Goal: Information Seeking & Learning: Learn about a topic

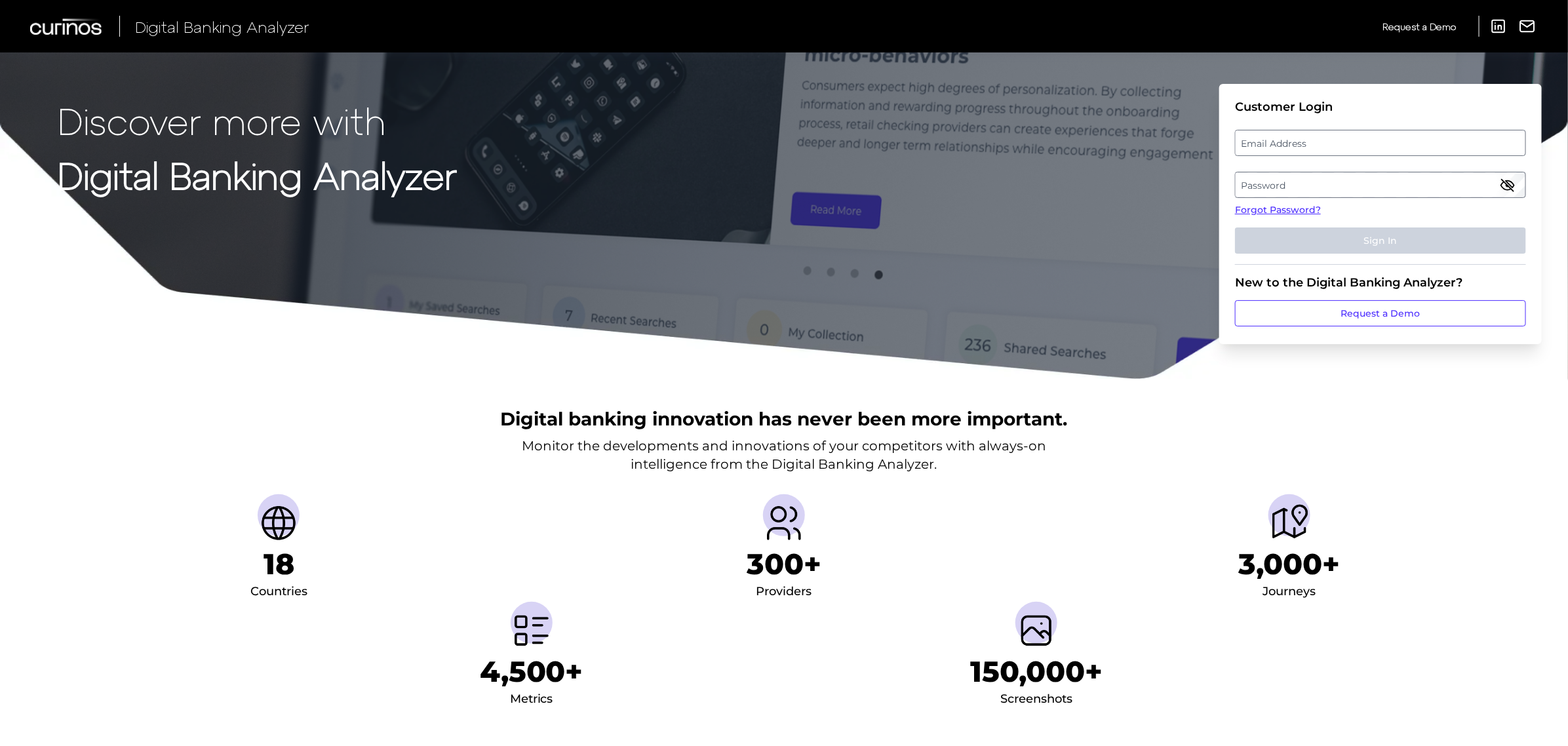
click at [1357, 139] on label "Email Address" at bounding box center [1380, 143] width 289 height 24
click at [1357, 139] on input "email" at bounding box center [1380, 143] width 291 height 26
type input "[PERSON_NAME][EMAIL_ADDRESS][PERSON_NAME][DOMAIN_NAME]"
click at [1423, 177] on label "Password" at bounding box center [1380, 185] width 289 height 24
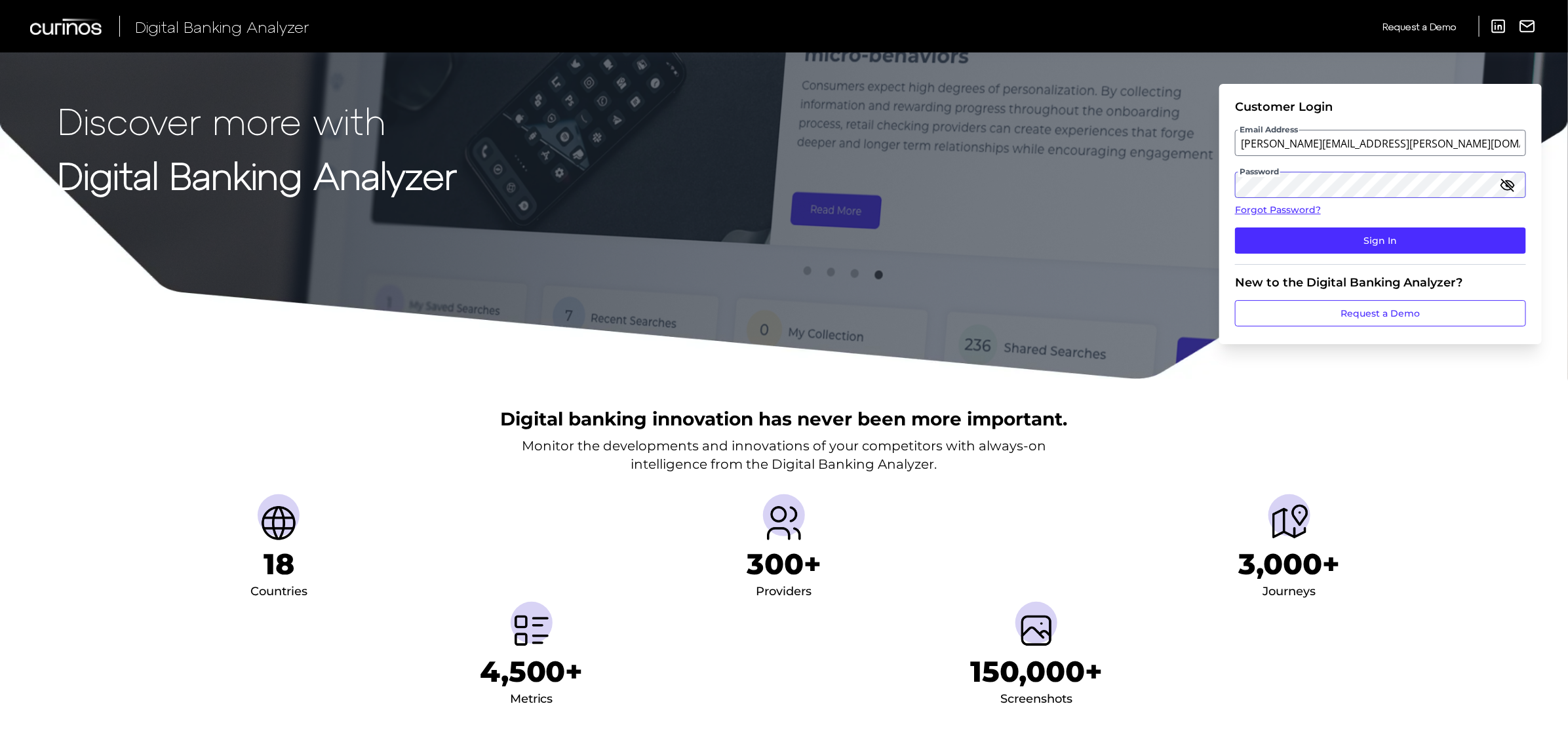
click at [1235, 227] on button "Sign In" at bounding box center [1380, 240] width 291 height 26
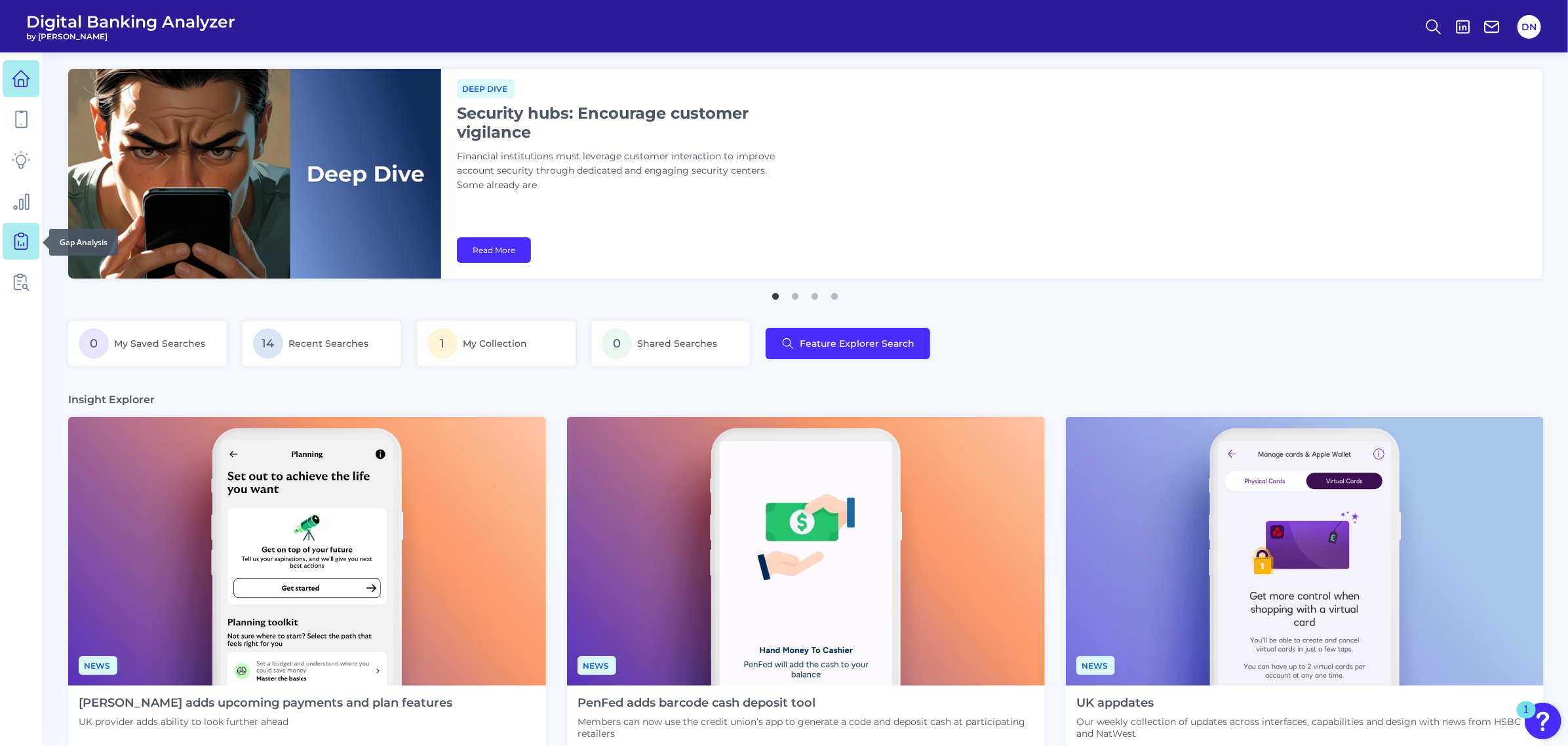
click at [10, 239] on link at bounding box center [21, 241] width 37 height 37
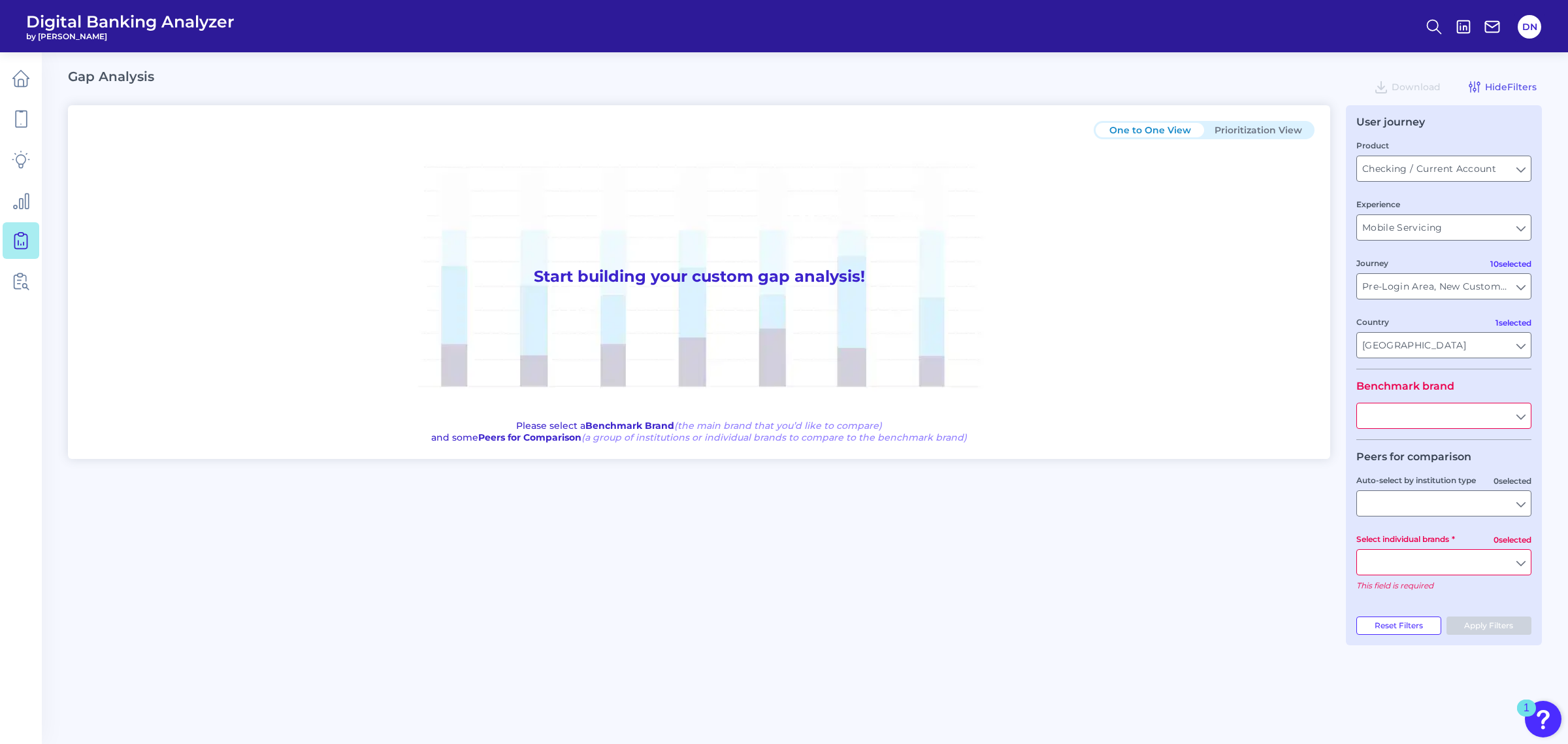
type input "All Countries"
type input "All Journeys"
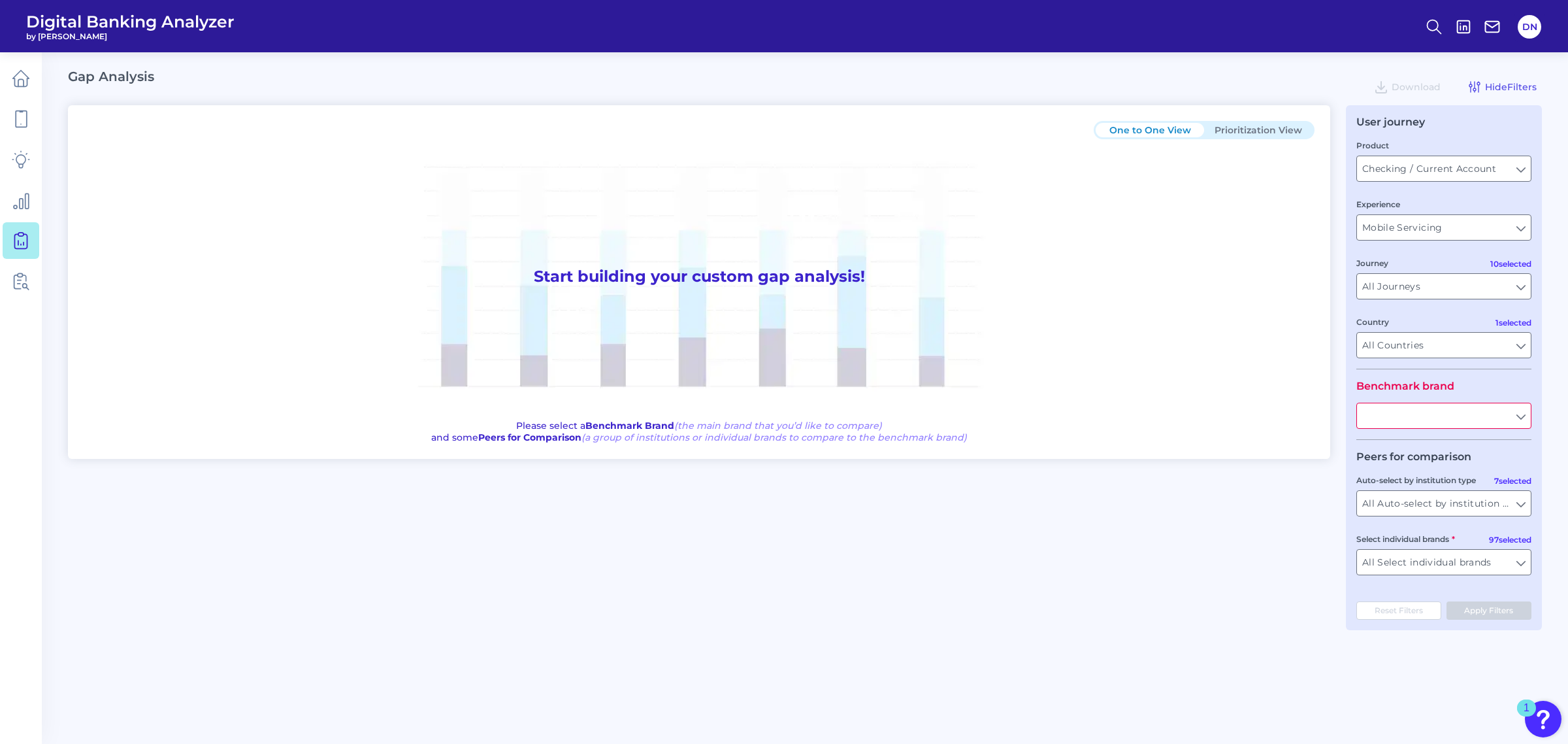
click at [1447, 419] on input "text" at bounding box center [1444, 415] width 174 height 25
click at [1450, 449] on button "BM O" at bounding box center [1444, 446] width 173 height 30
type input "BMO"
click at [1276, 134] on button "Prioritization View" at bounding box center [1258, 130] width 108 height 14
type input "All Select individual brands"
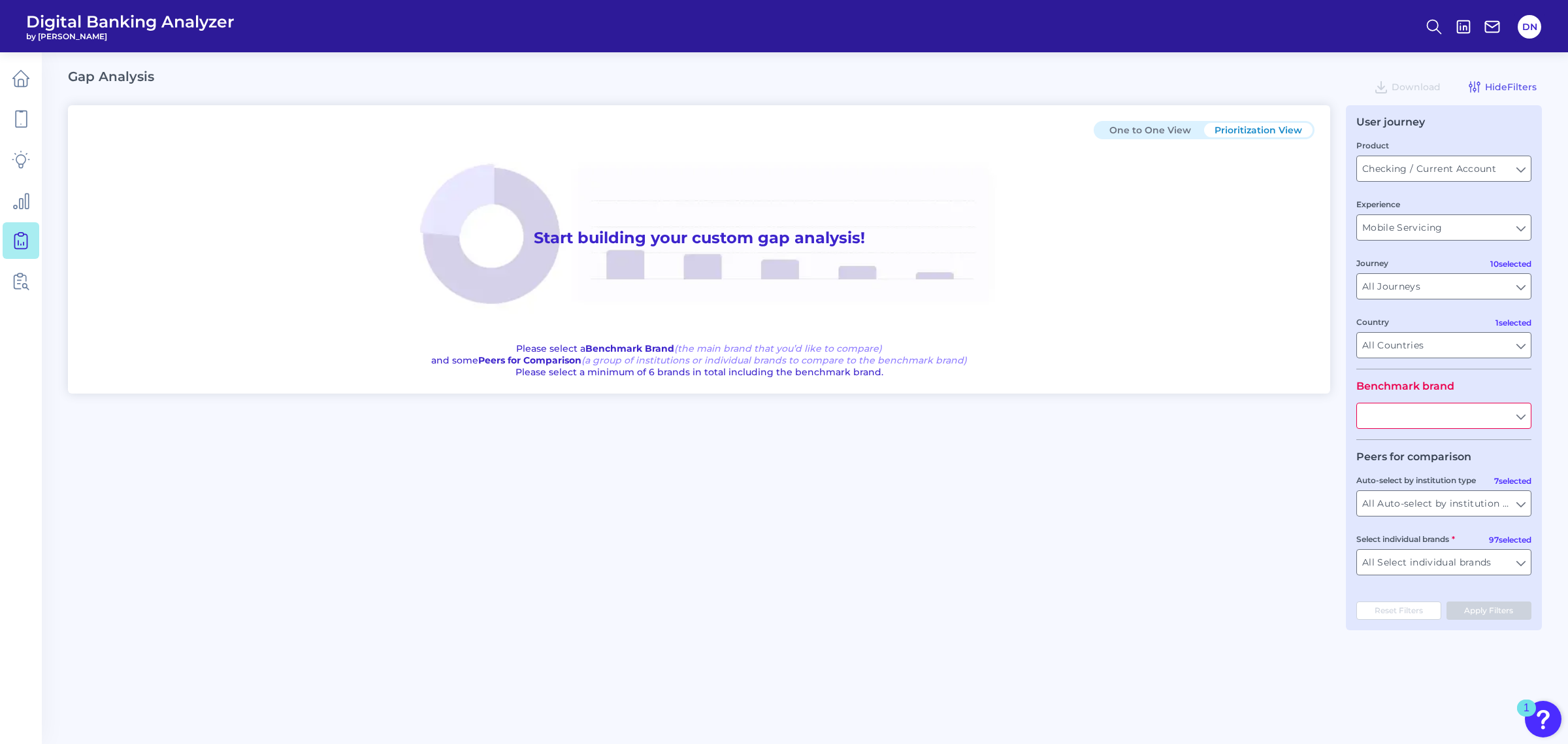
click at [1478, 420] on input "text" at bounding box center [1444, 415] width 174 height 25
click at [1465, 441] on button "BMO" at bounding box center [1444, 446] width 173 height 30
type input "BMO"
click at [1498, 610] on button "Apply Filters" at bounding box center [1489, 610] width 86 height 18
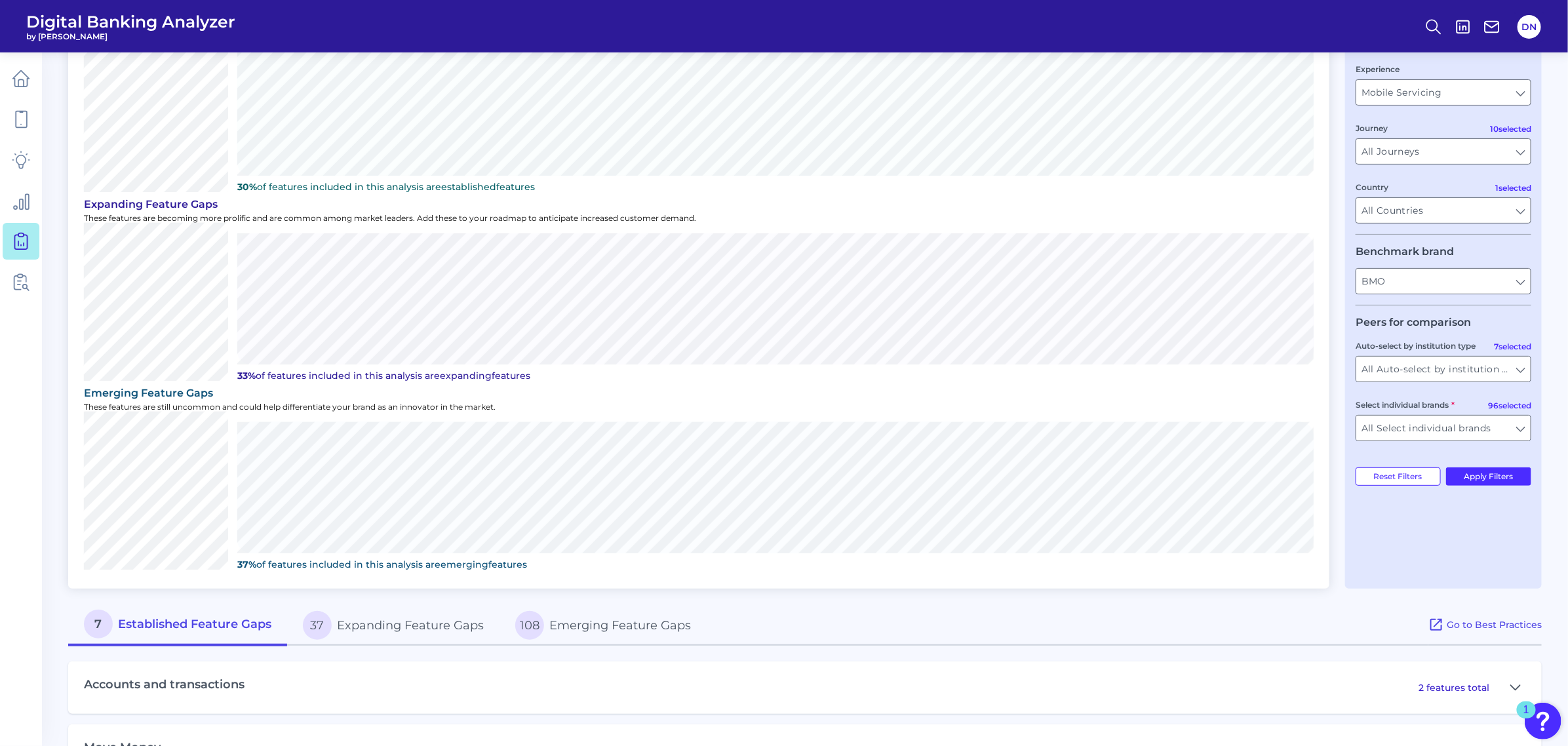
scroll to position [306, 0]
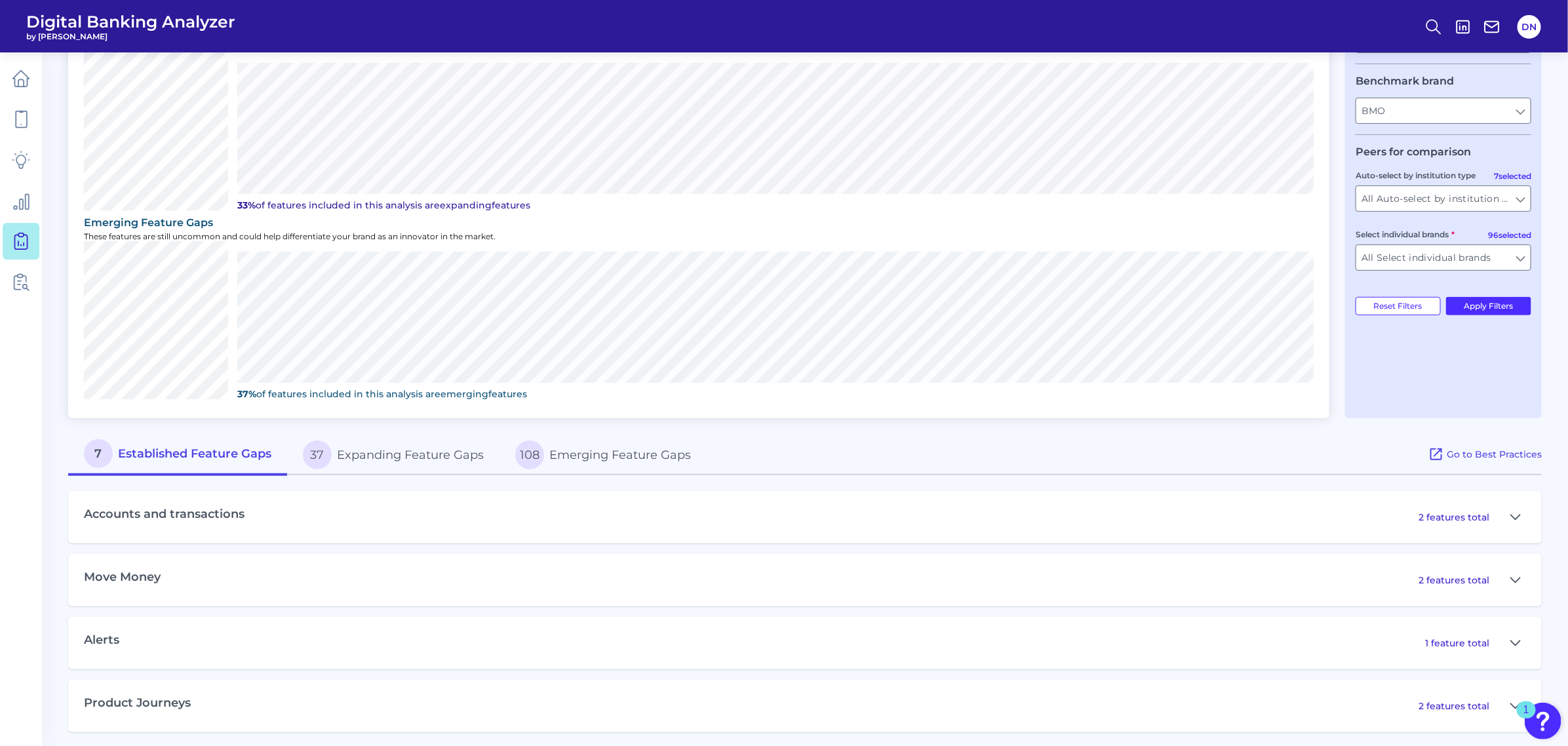
click at [382, 444] on button "37 Expanding Feature Gaps" at bounding box center [393, 455] width 212 height 42
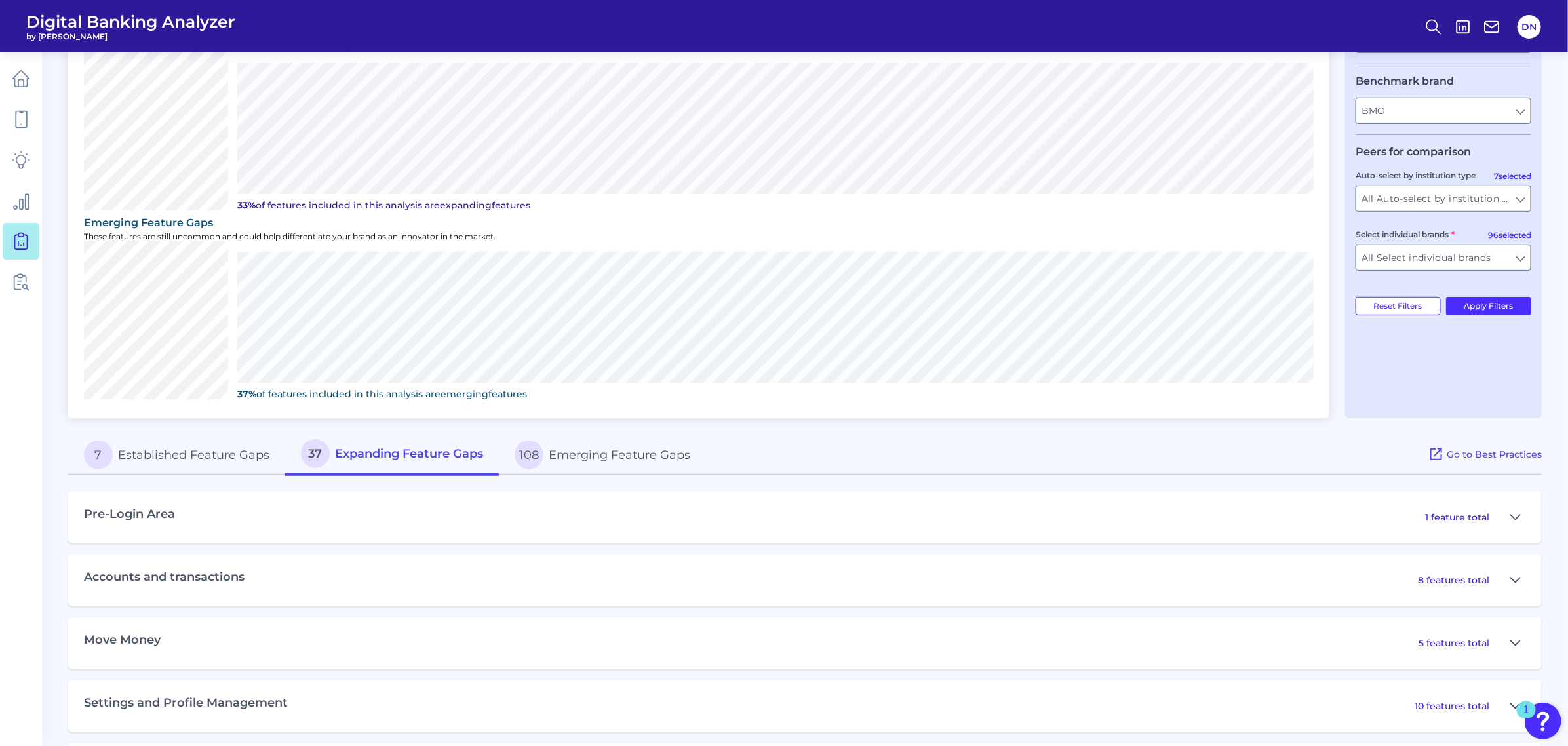
click at [1505, 700] on button at bounding box center [1515, 705] width 21 height 21
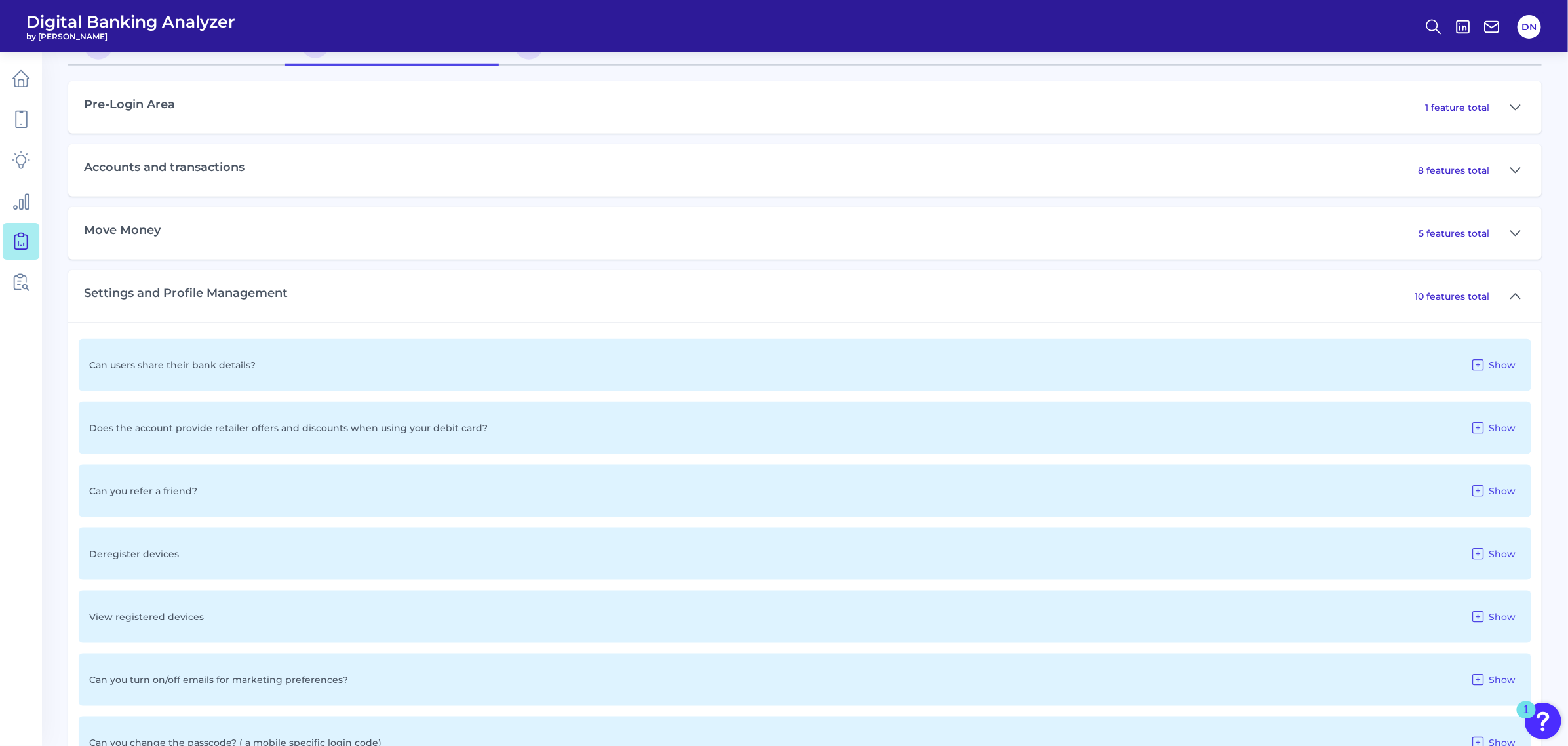
scroll to position [798, 0]
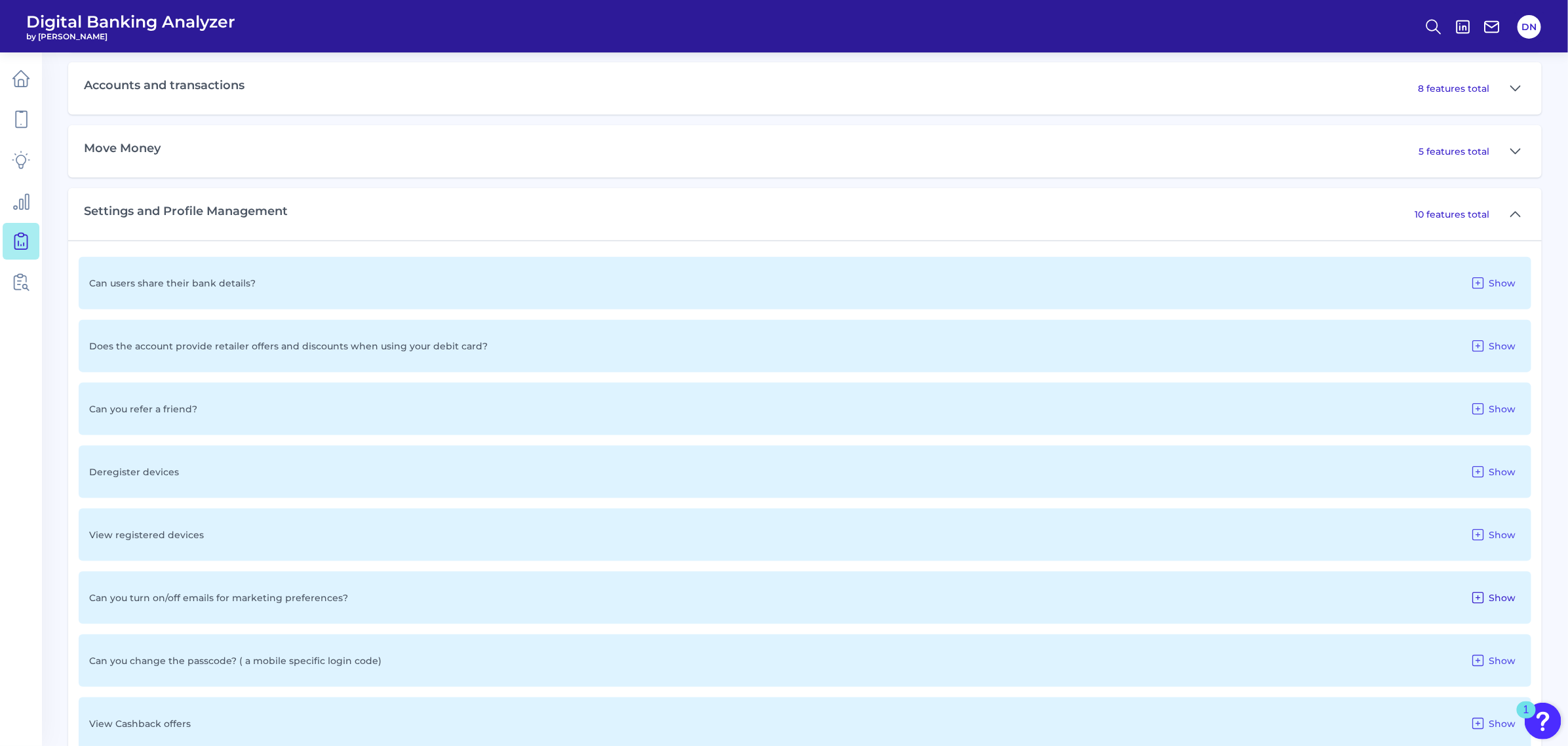
click at [1480, 591] on icon at bounding box center [1478, 598] width 16 height 16
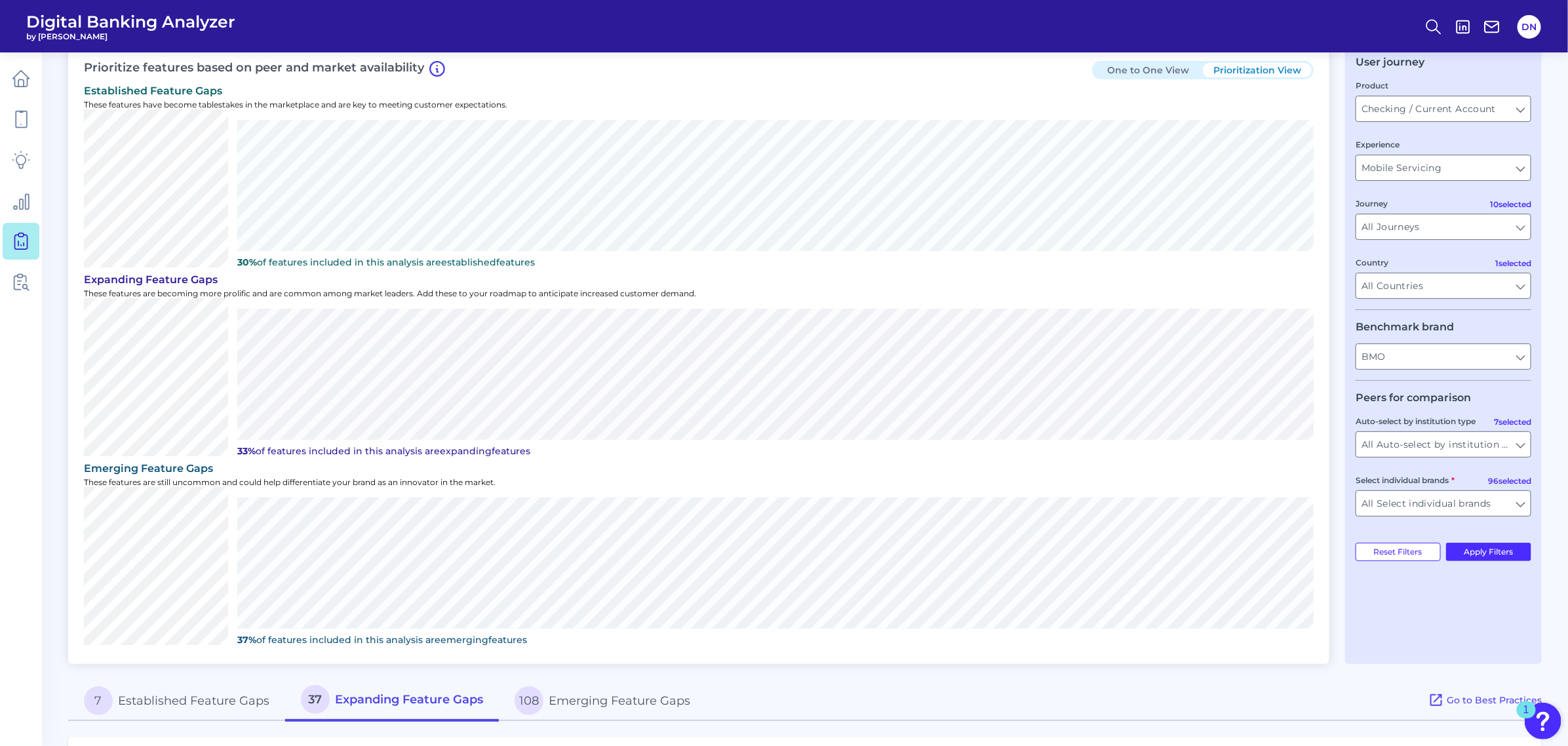
scroll to position [0, 0]
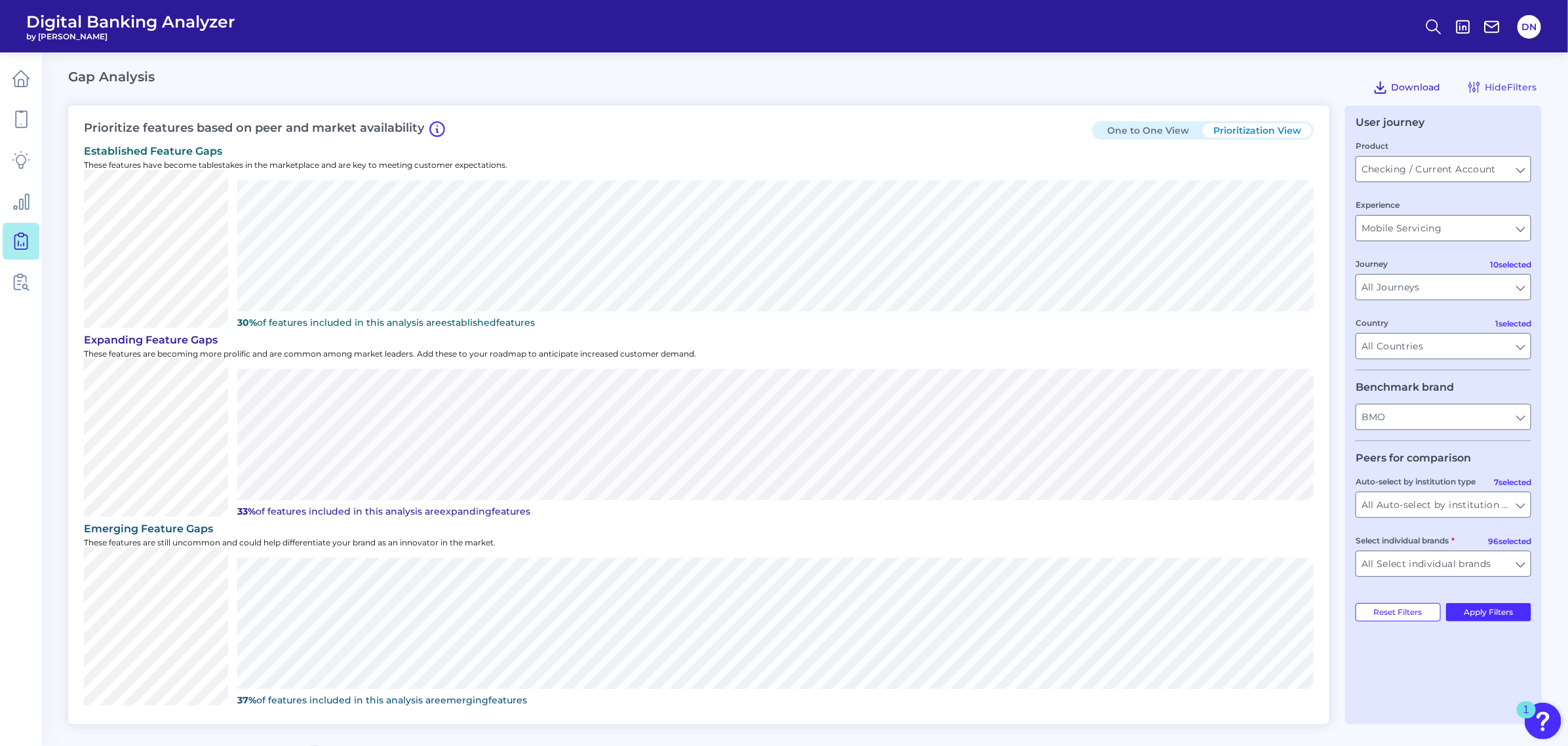
click at [1423, 86] on span "Download" at bounding box center [1416, 87] width 49 height 12
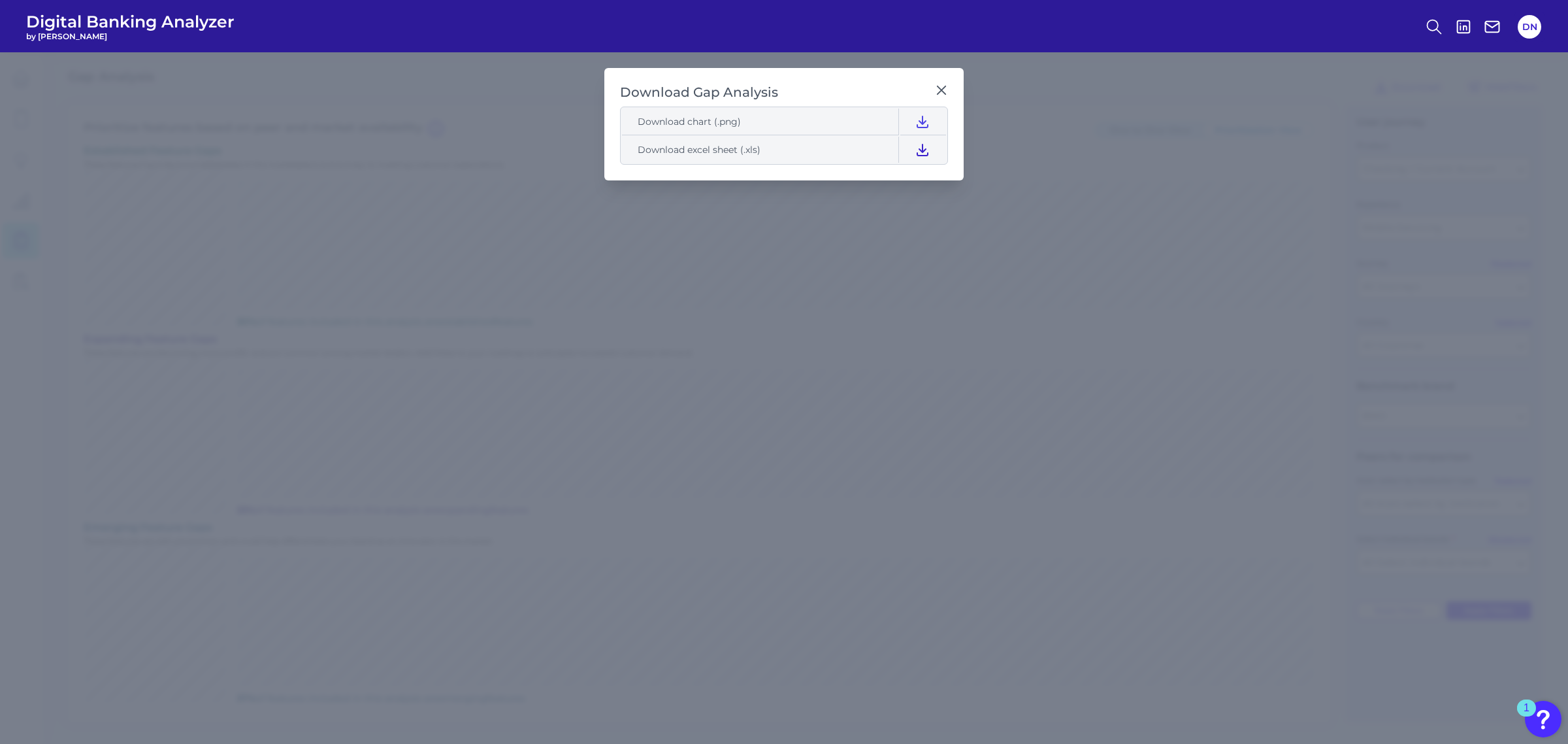
click at [923, 152] on icon at bounding box center [923, 150] width 16 height 16
click at [940, 95] on div at bounding box center [941, 100] width 13 height 13
click at [938, 87] on icon at bounding box center [941, 90] width 8 height 8
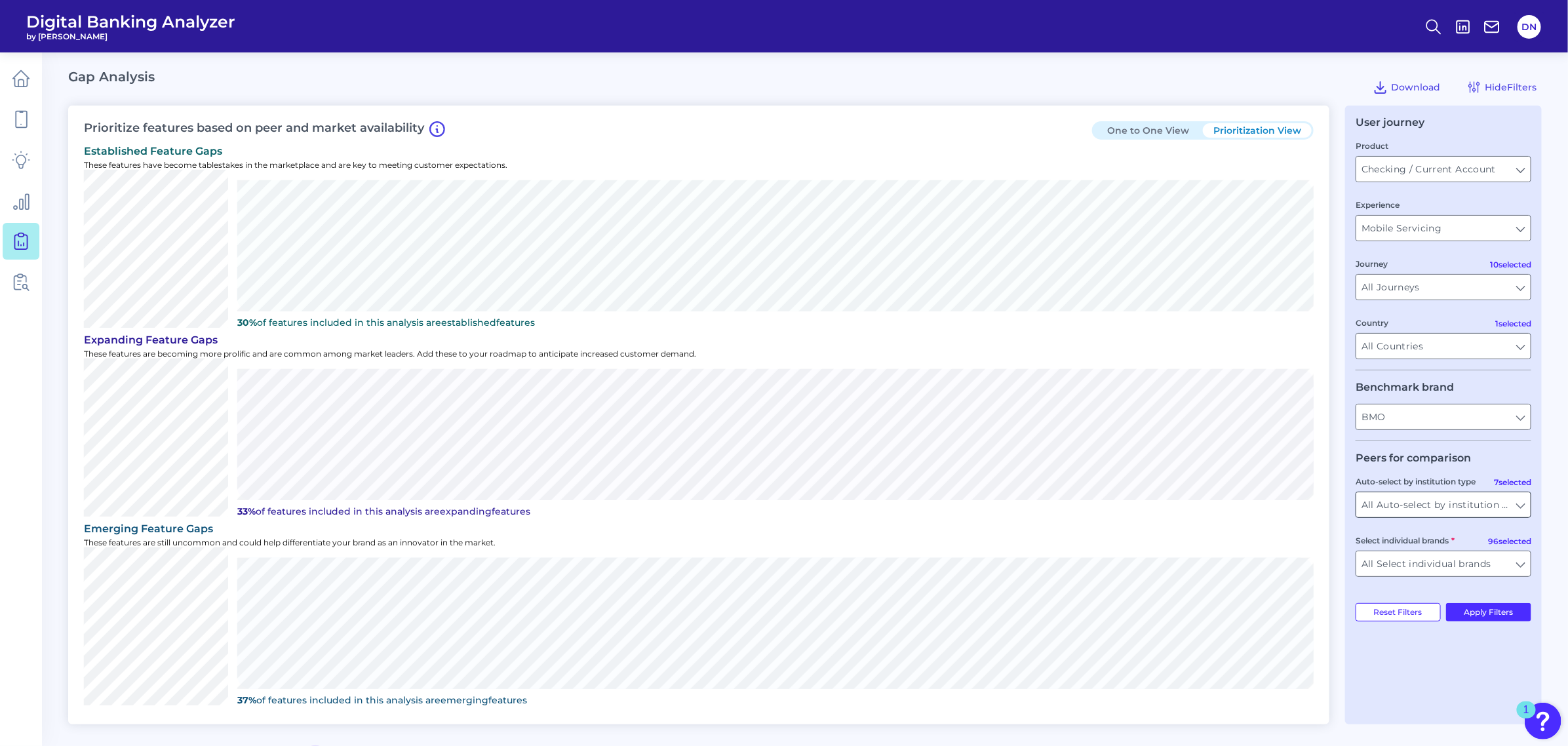
click at [1526, 509] on input "All Auto-select by institution types" at bounding box center [1443, 505] width 175 height 25
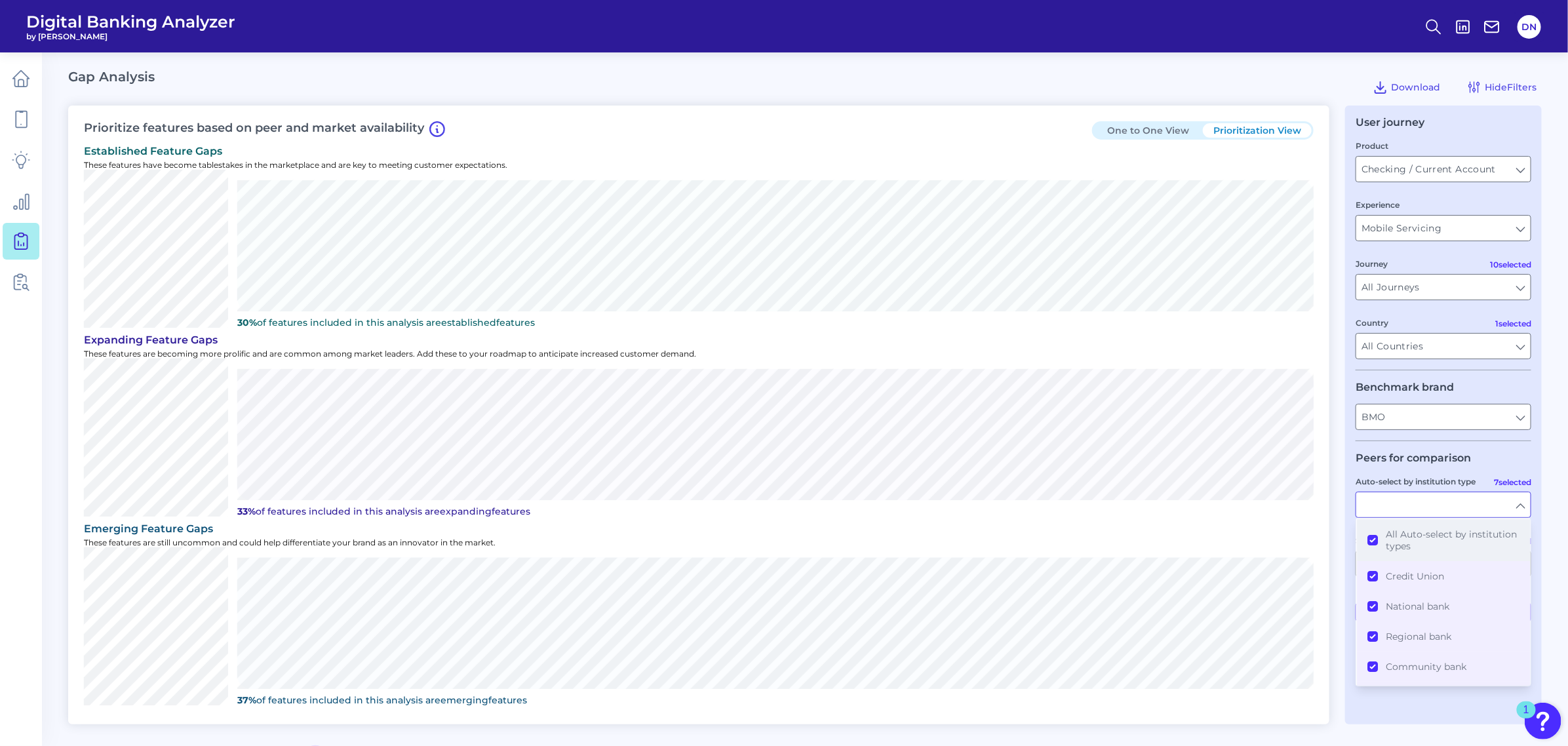
click at [1368, 540] on button "All Auto-select by institution types" at bounding box center [1443, 540] width 173 height 42
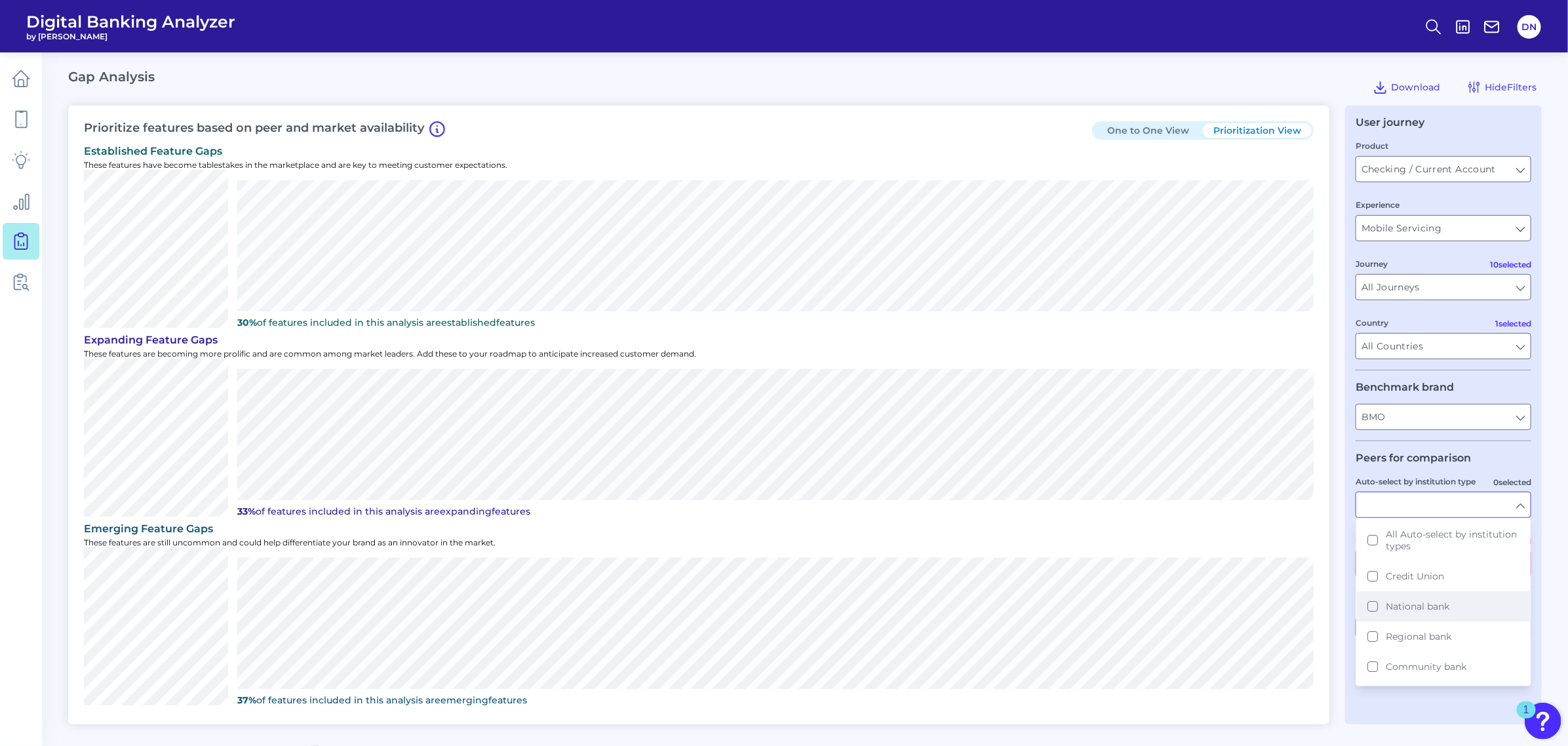
click at [1375, 605] on button "National bank" at bounding box center [1443, 606] width 173 height 30
type input "Ally, American Express, Bank of America, Capital One, [PERSON_NAME] [PERSON_NAM…"
click at [1522, 506] on input "Auto-select by institution type" at bounding box center [1443, 505] width 175 height 25
type input "National bank"
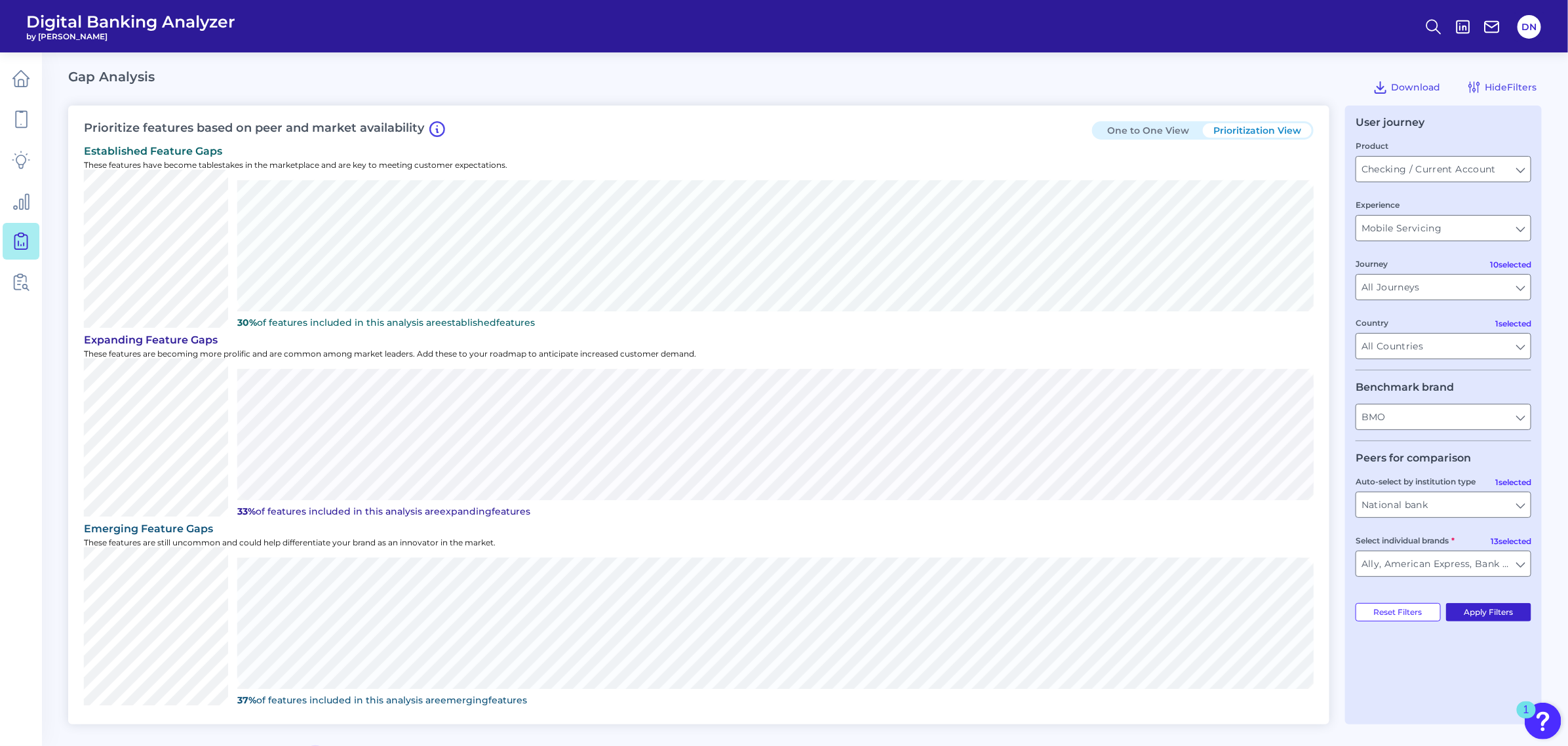
click at [1509, 616] on button "Apply Filters" at bounding box center [1489, 612] width 86 height 18
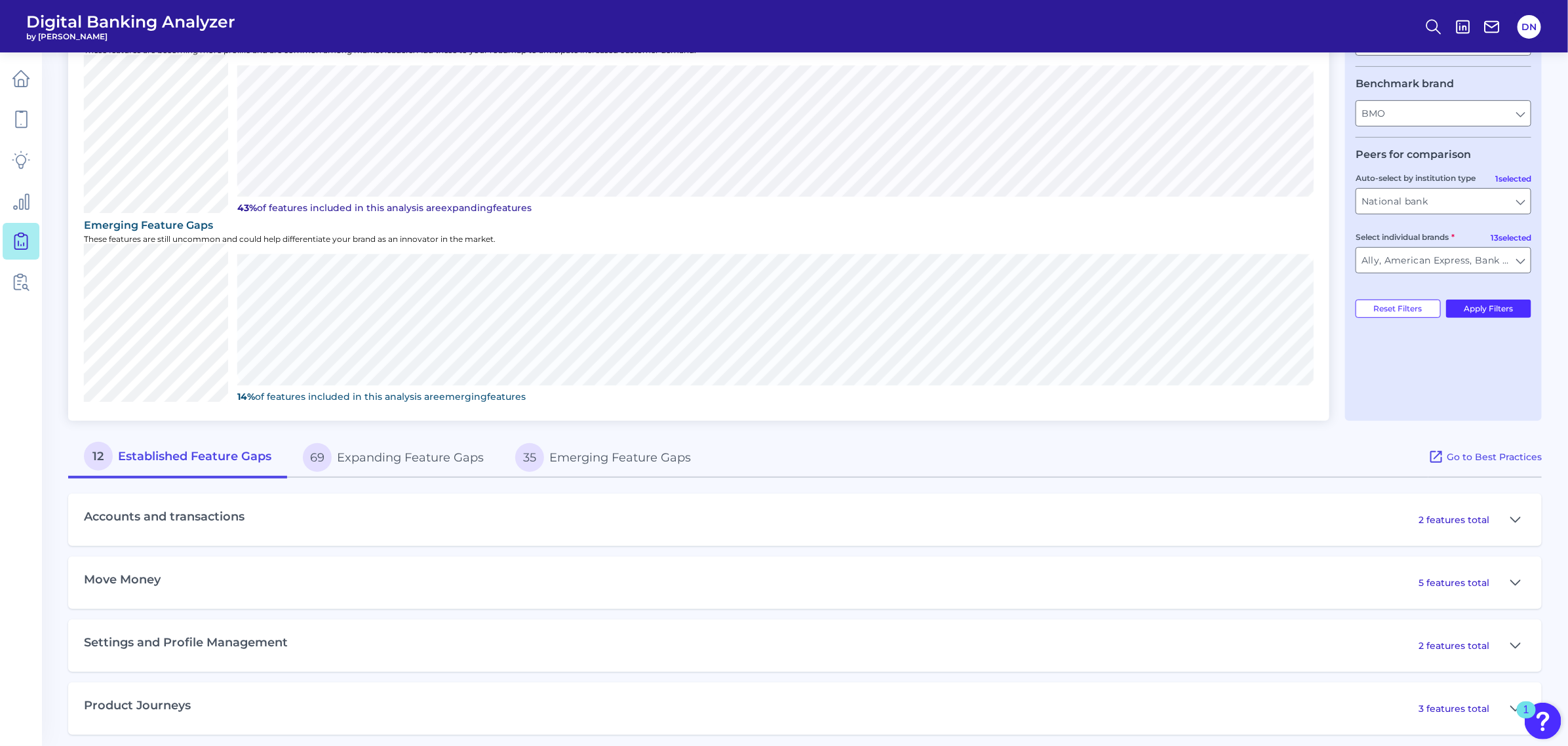
scroll to position [306, 0]
click at [1511, 643] on icon at bounding box center [1515, 643] width 10 height 16
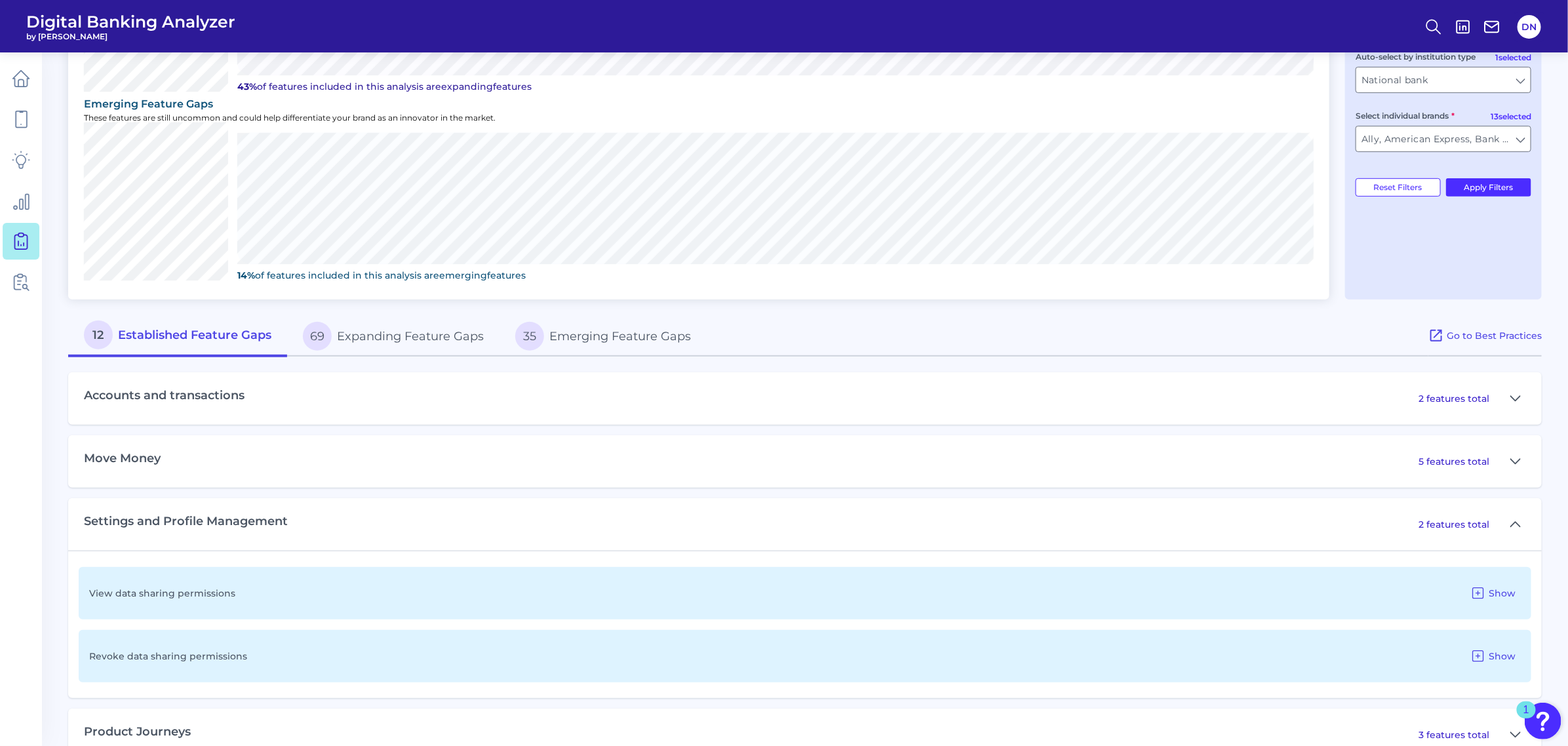
scroll to position [453, 0]
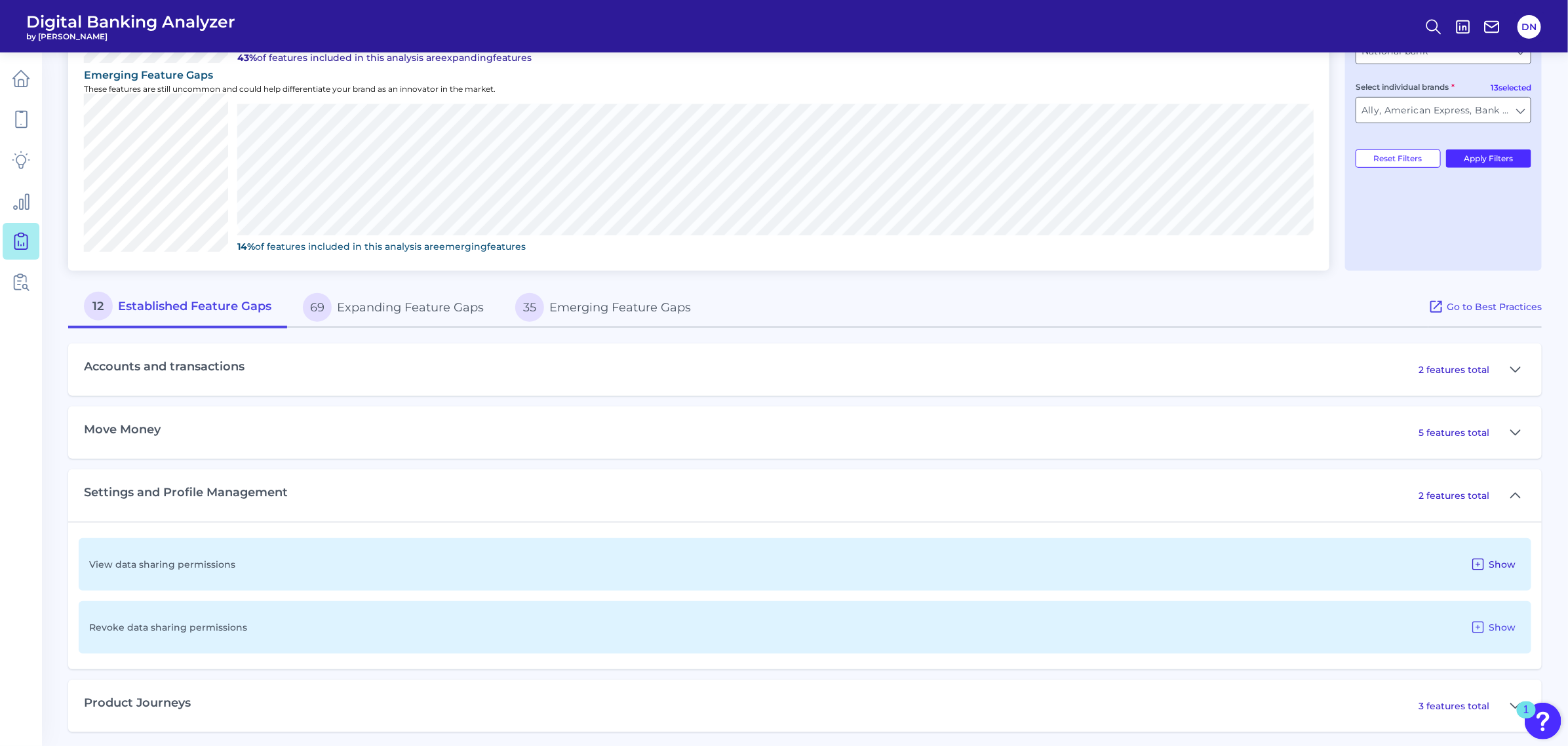
click at [1480, 556] on icon at bounding box center [1478, 564] width 16 height 16
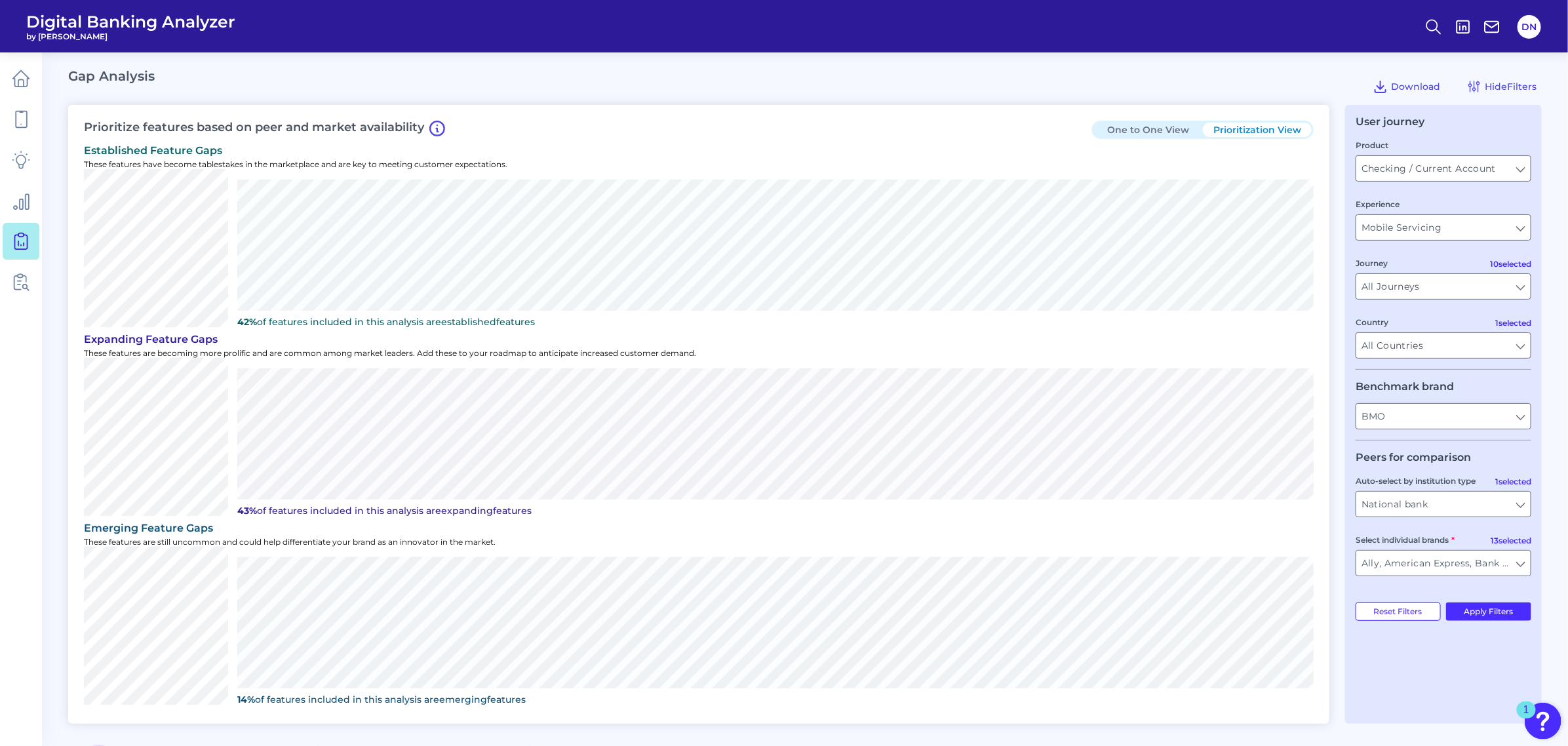
scroll to position [0, 0]
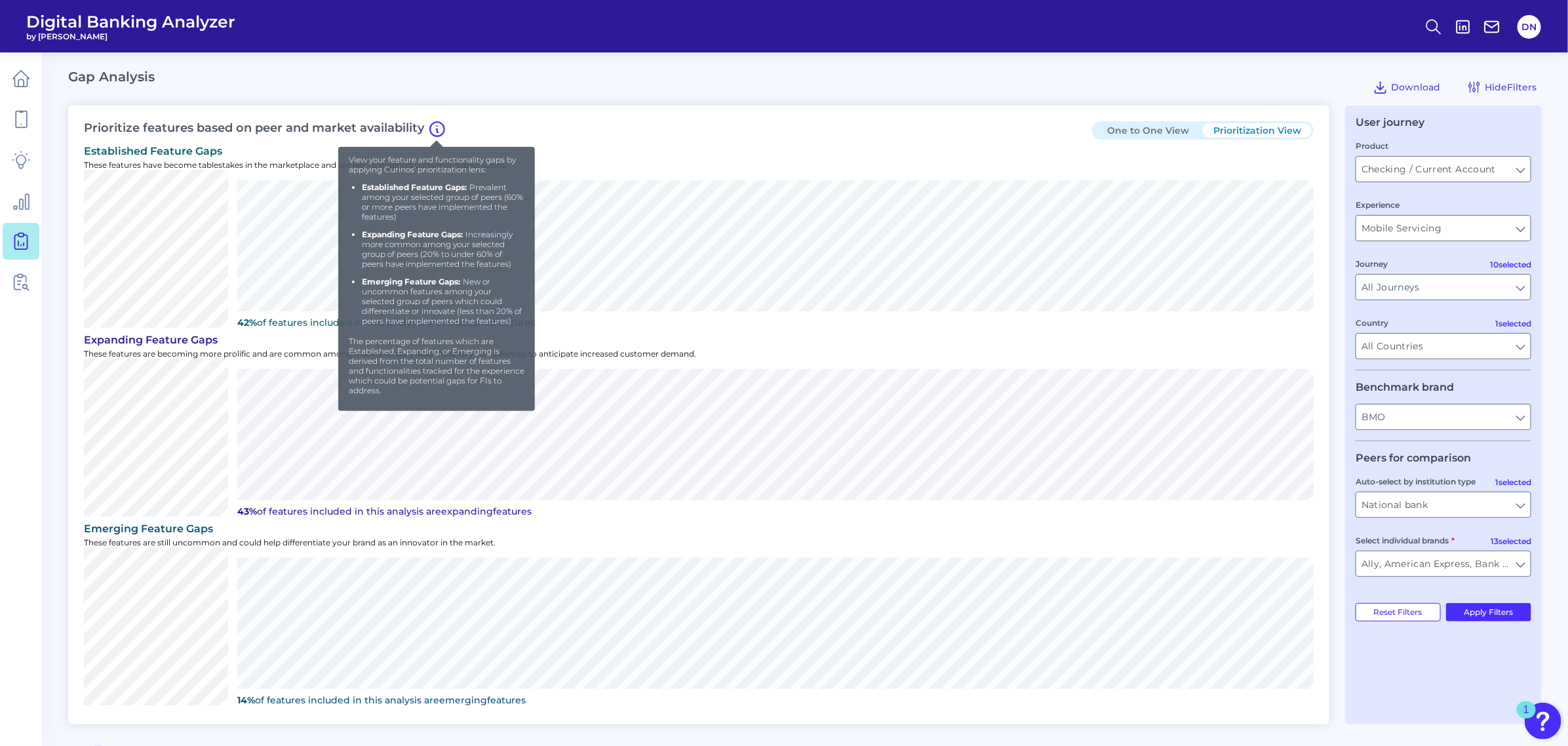
click at [437, 131] on icon at bounding box center [437, 130] width 1 height 4
